Goal: Find specific page/section: Find specific page/section

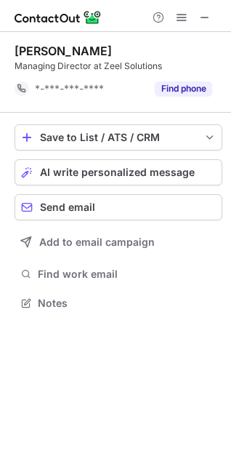
scroll to position [292, 231]
